Goal: Transaction & Acquisition: Purchase product/service

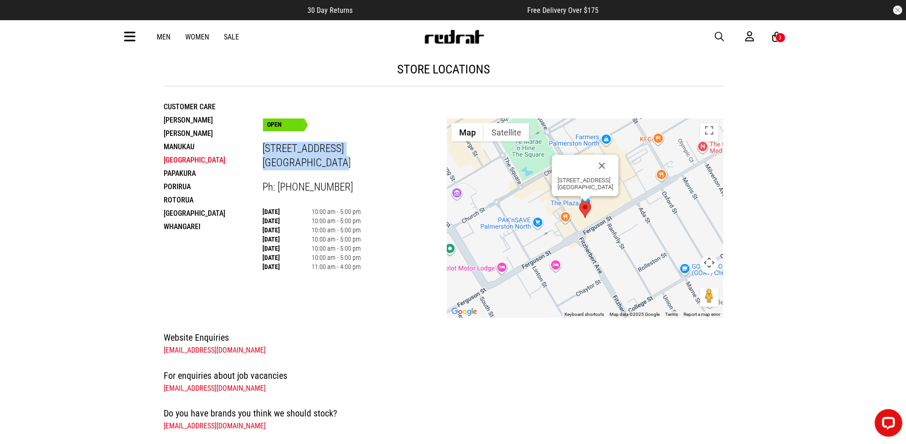
click at [453, 40] on img at bounding box center [454, 37] width 61 height 14
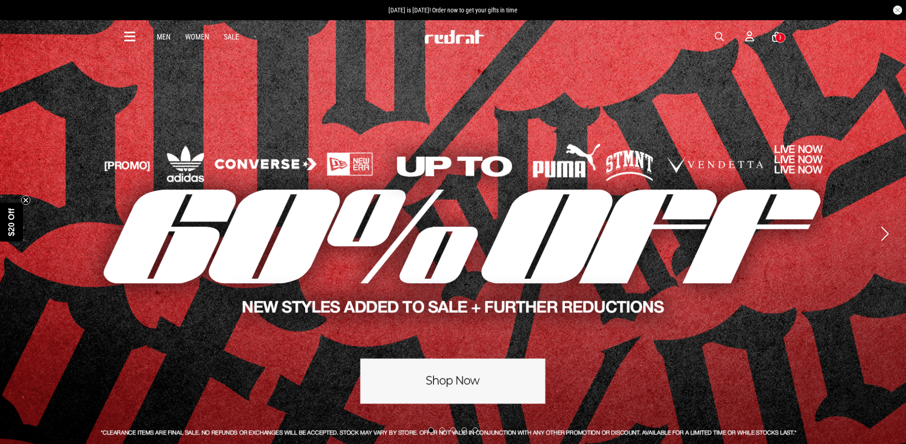
click at [715, 32] on span "button" at bounding box center [719, 36] width 9 height 11
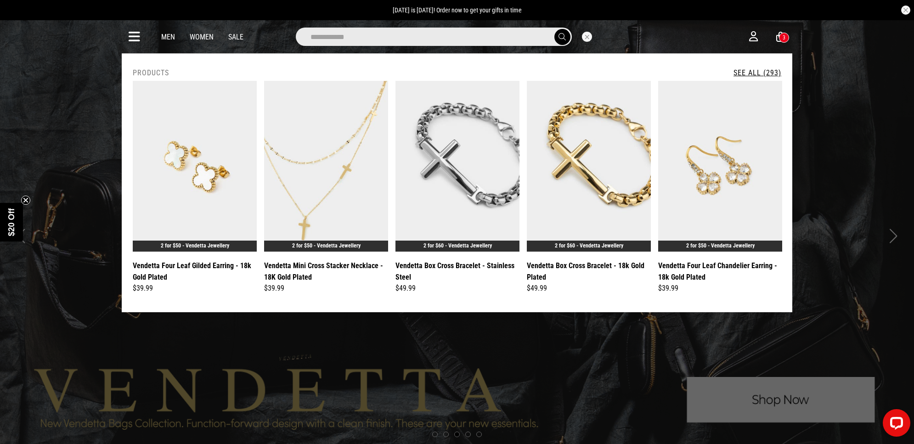
type input "**********"
click at [562, 33] on span "submit" at bounding box center [562, 37] width 7 height 9
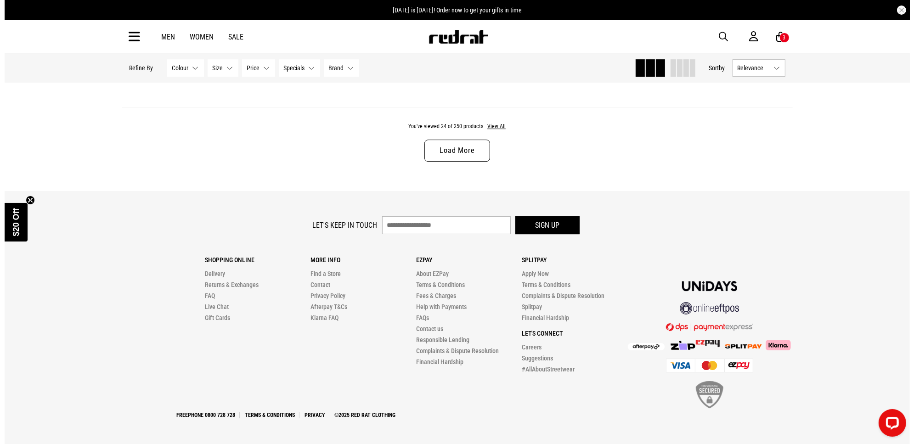
scroll to position [2528, 0]
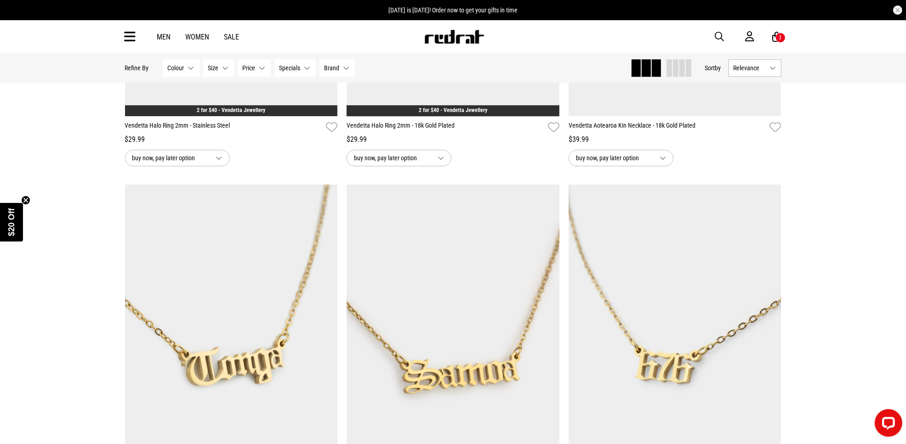
click at [716, 33] on span "button" at bounding box center [719, 36] width 9 height 11
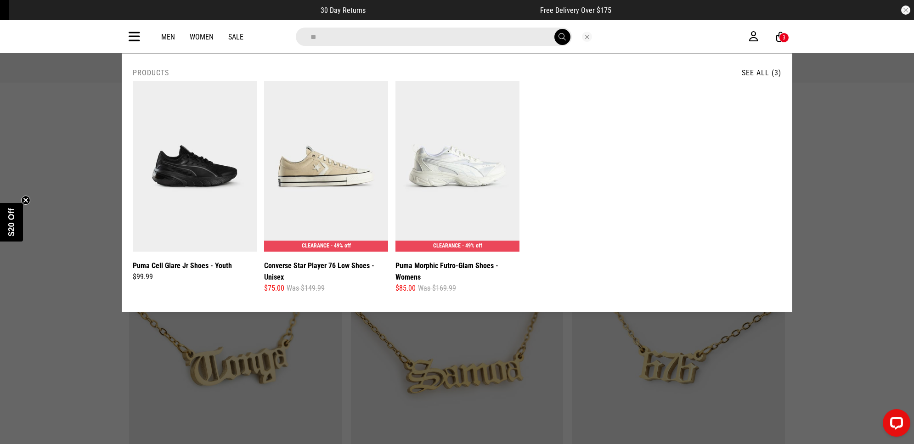
type input "*"
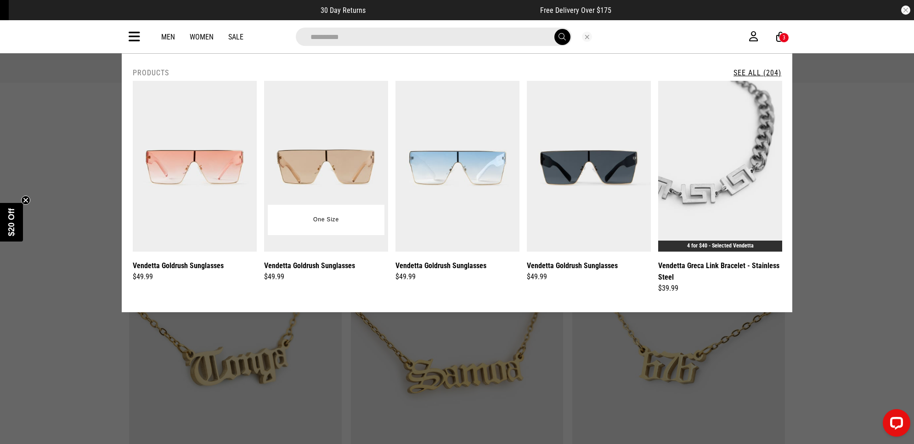
type input "**********"
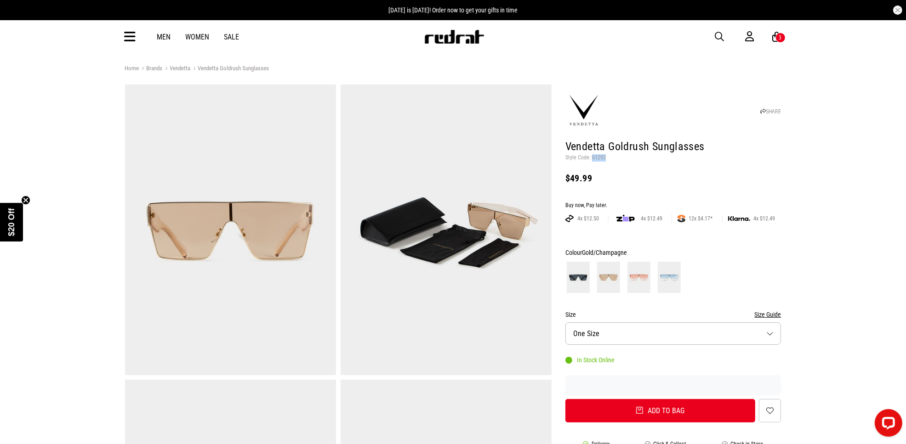
drag, startPoint x: 607, startPoint y: 157, endPoint x: 591, endPoint y: 159, distance: 16.6
click at [591, 159] on p "Style Code: 61292" at bounding box center [673, 157] width 216 height 7
copy p "61292"
